Goal: Transaction & Acquisition: Purchase product/service

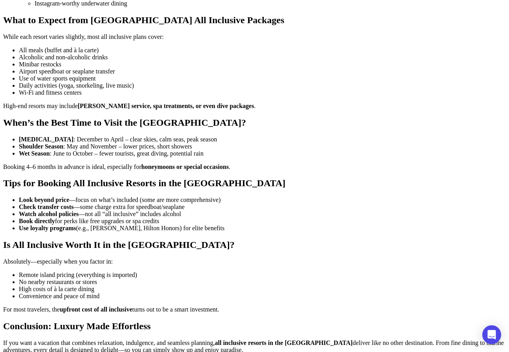
scroll to position [2894, 0]
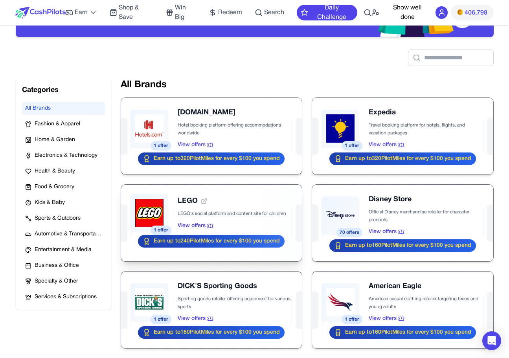
scroll to position [88, 0]
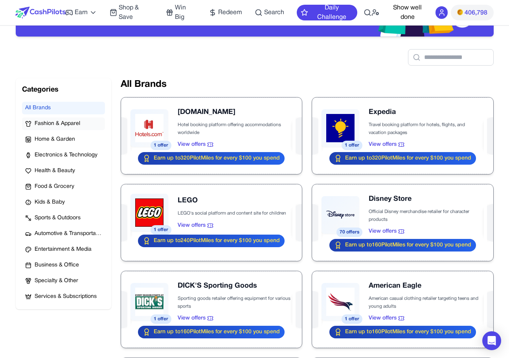
click at [62, 124] on span "Fashion & Apparel" at bounding box center [58, 124] width 46 height 8
